Goal: Task Accomplishment & Management: Manage account settings

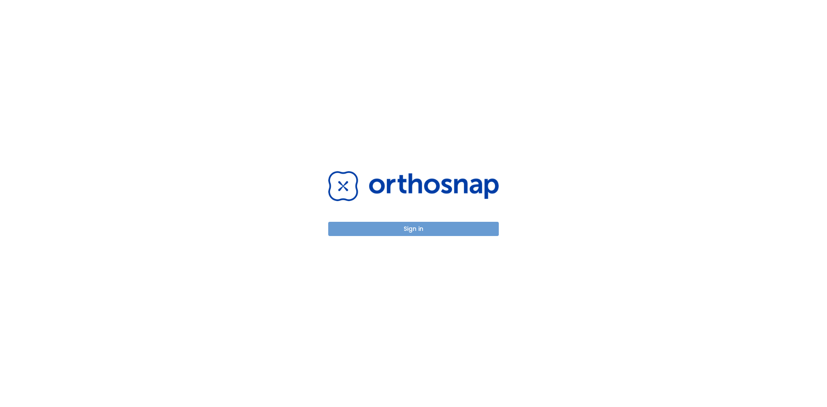
click at [415, 229] on button "Sign in" at bounding box center [413, 229] width 170 height 14
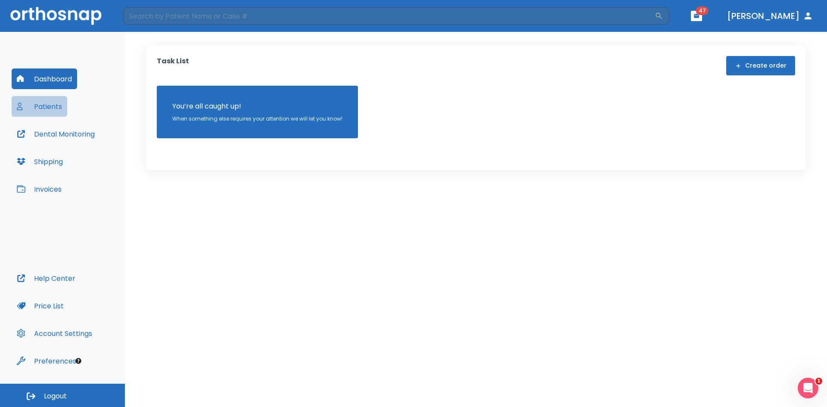
click at [41, 103] on button "Patients" at bounding box center [40, 106] width 56 height 21
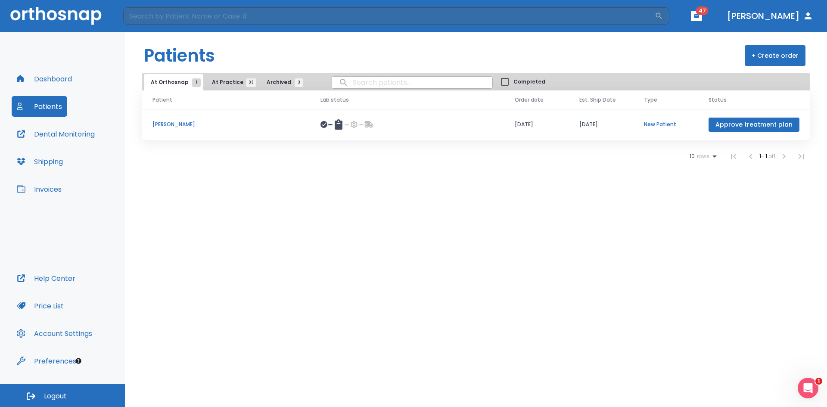
click at [716, 127] on button "Approve treatment plan" at bounding box center [753, 125] width 91 height 14
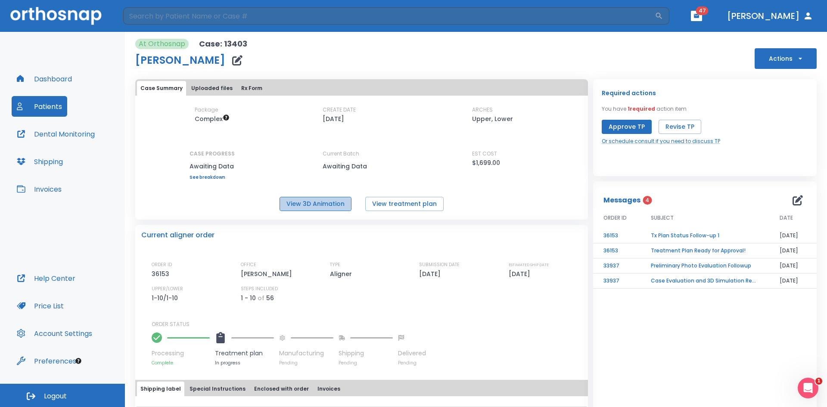
click at [328, 202] on button "View 3D Animation" at bounding box center [315, 204] width 72 height 14
click at [423, 200] on button "View treatment plan" at bounding box center [404, 204] width 78 height 14
click at [620, 125] on button "Approve TP" at bounding box center [626, 127] width 50 height 14
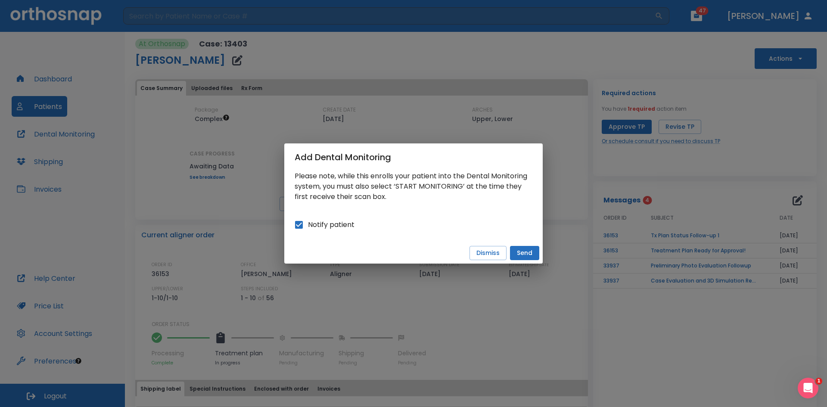
click at [345, 223] on span "Notify patient" at bounding box center [331, 225] width 46 height 10
click at [308, 223] on input "Notify patient" at bounding box center [299, 225] width 18 height 18
checkbox input "false"
click at [524, 251] on button "Send" at bounding box center [524, 253] width 29 height 14
click at [481, 253] on button "Dismiss" at bounding box center [480, 253] width 37 height 14
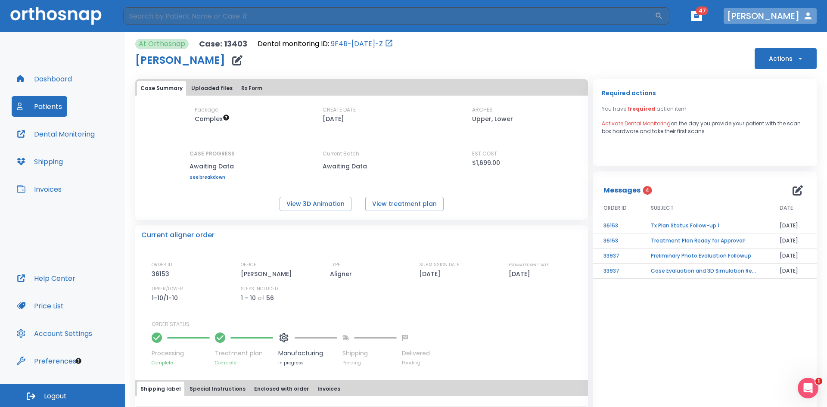
click at [803, 15] on icon "button" at bounding box center [807, 16] width 10 height 10
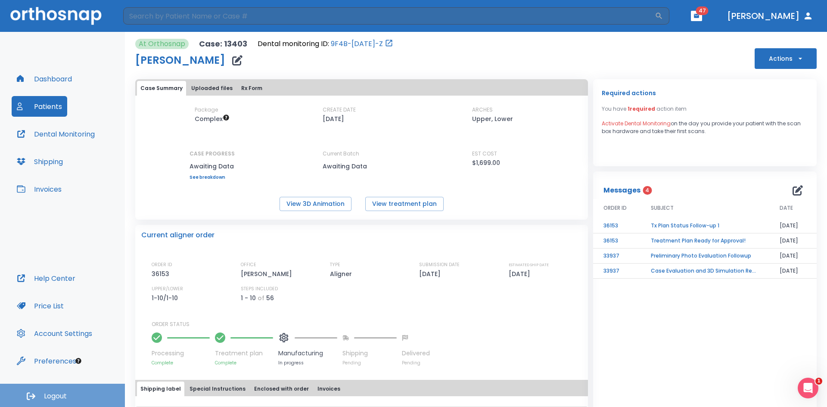
click at [48, 400] on span "Logout" at bounding box center [55, 395] width 23 height 9
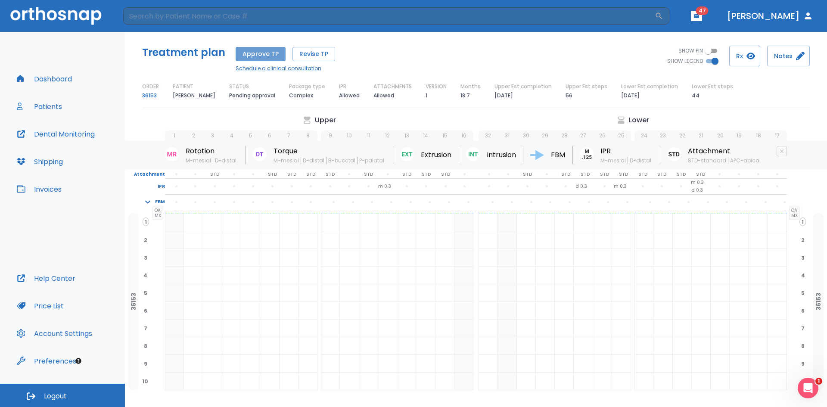
click at [266, 56] on button "Approve TP" at bounding box center [260, 54] width 50 height 14
click at [27, 392] on icon "button" at bounding box center [31, 396] width 9 height 9
